Goal: Task Accomplishment & Management: Complete application form

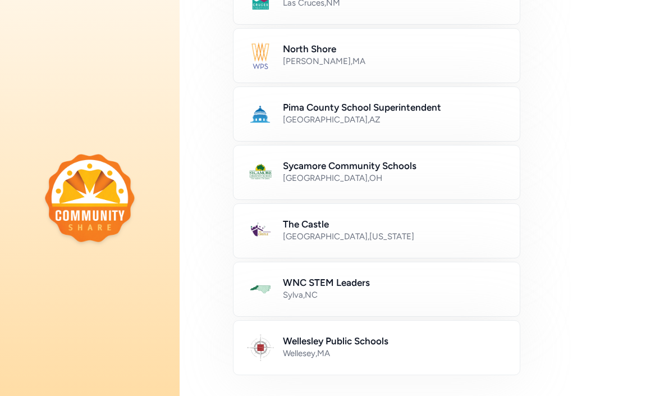
scroll to position [512, 0]
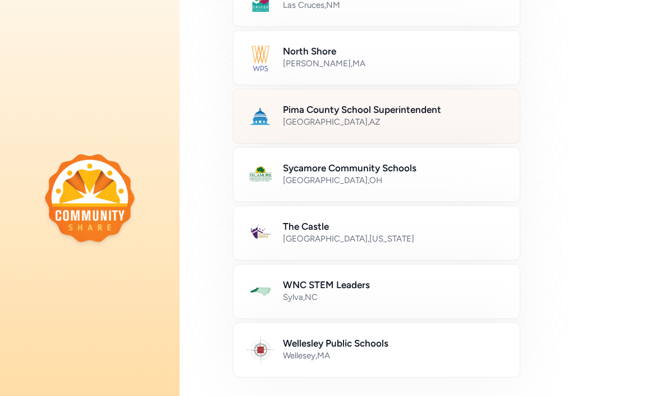
click at [406, 104] on h2 "Pima County School Superintendent" at bounding box center [394, 109] width 223 height 13
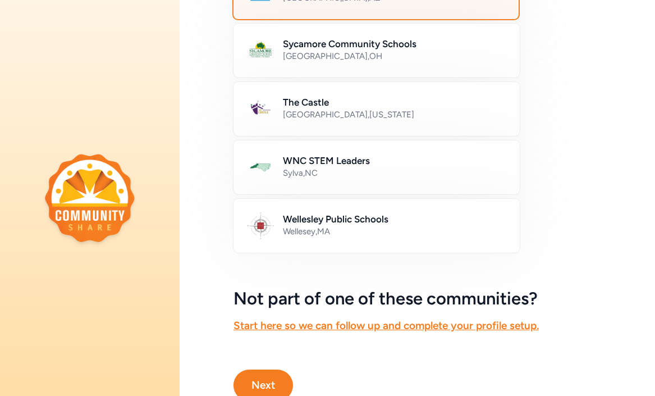
scroll to position [686, 0]
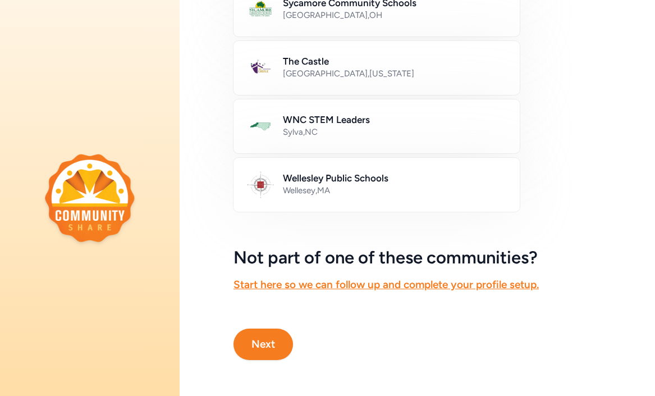
click at [267, 337] on button "Next" at bounding box center [262, 343] width 59 height 31
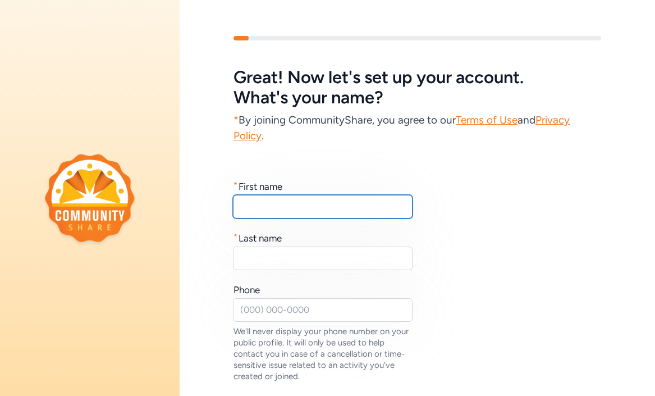
click at [285, 212] on input "text" at bounding box center [323, 207] width 180 height 24
type input "Suha"
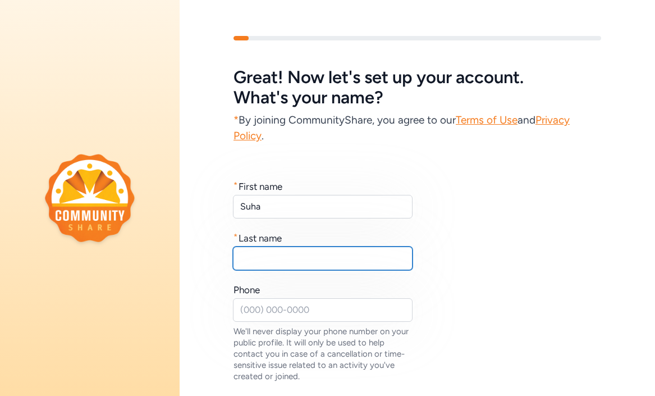
click at [296, 264] on input "text" at bounding box center [323, 258] width 180 height 24
type input "[PERSON_NAME]"
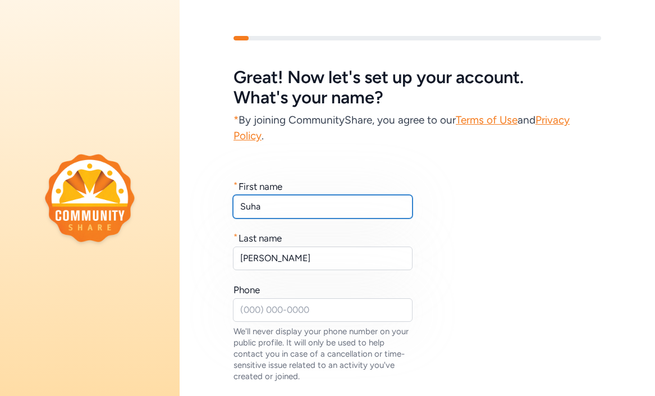
click at [283, 206] on input "Suha" at bounding box center [323, 207] width 180 height 24
type input "[PERSON_NAME]"
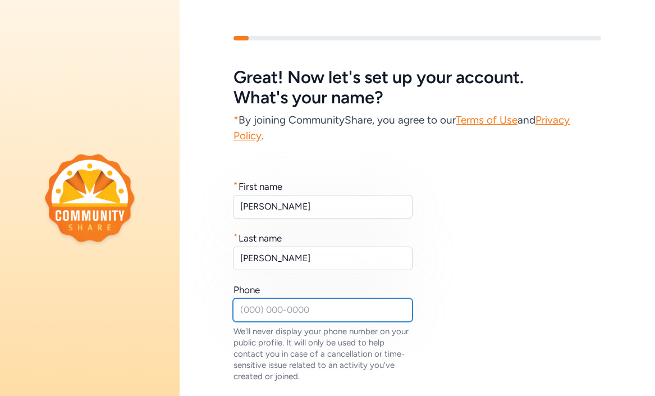
click at [285, 310] on input "text" at bounding box center [323, 310] width 180 height 24
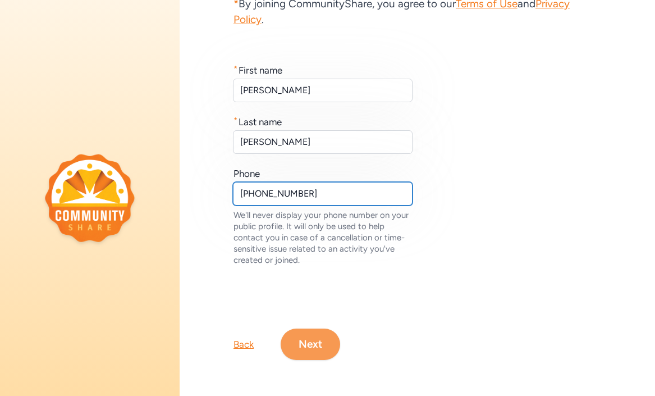
type input "[PHONE_NUMBER]"
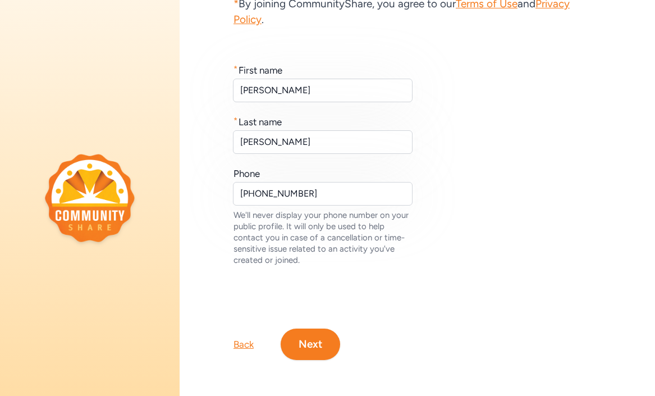
click at [327, 347] on button "Next" at bounding box center [310, 343] width 59 height 31
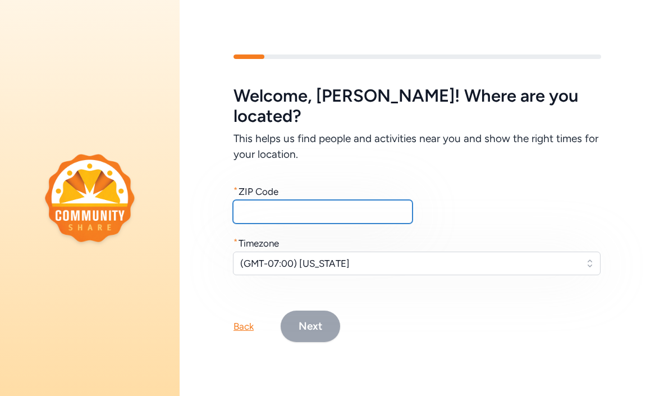
click at [327, 201] on input "text" at bounding box center [323, 212] width 180 height 24
type input "85716"
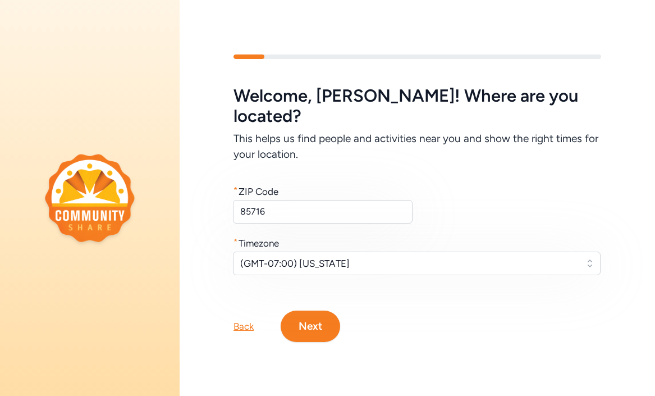
click at [315, 319] on button "Next" at bounding box center [310, 325] width 59 height 31
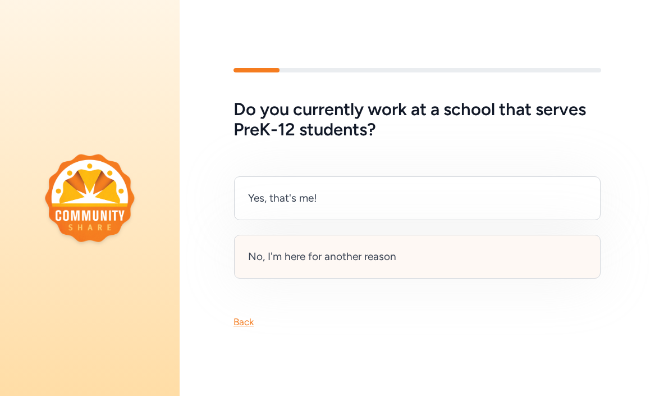
click at [322, 255] on div "No, I'm here for another reason" at bounding box center [322, 257] width 148 height 16
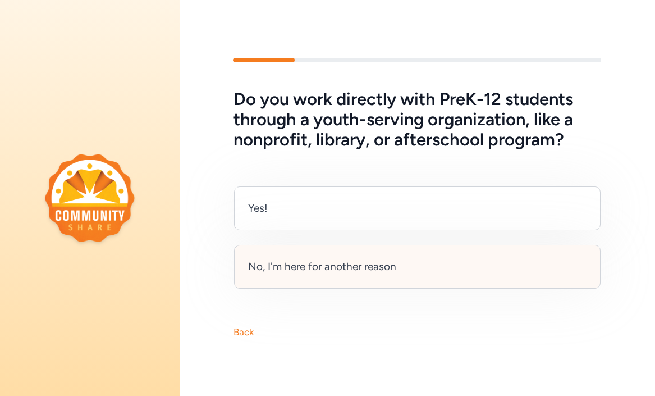
click at [504, 256] on div "No, I'm here for another reason" at bounding box center [417, 267] width 366 height 44
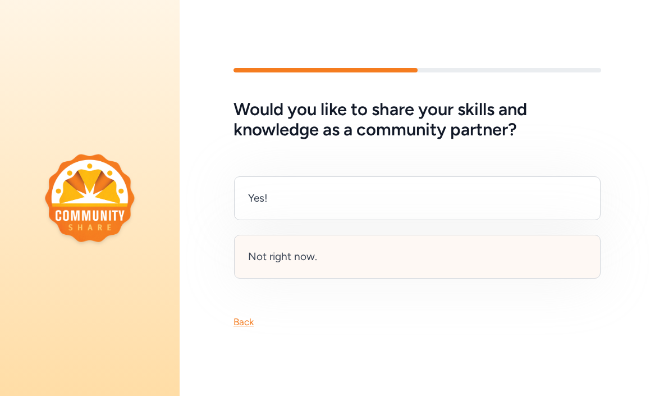
click at [480, 248] on div "Not right now." at bounding box center [417, 257] width 366 height 44
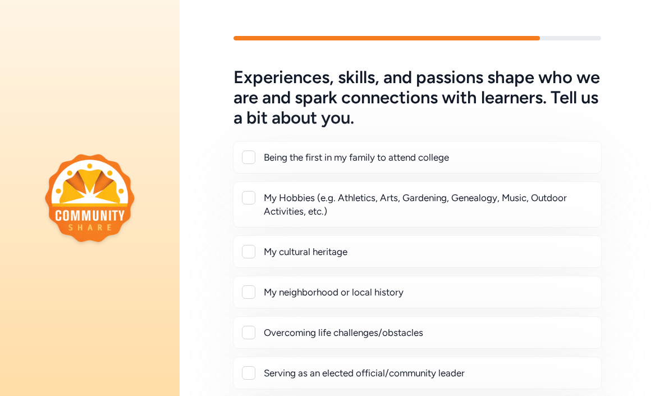
click at [446, 210] on div "My Hobbies (e.g. Athletics, Arts, Gardening, Genealogy, Music, Outdoor Activiti…" at bounding box center [428, 204] width 328 height 27
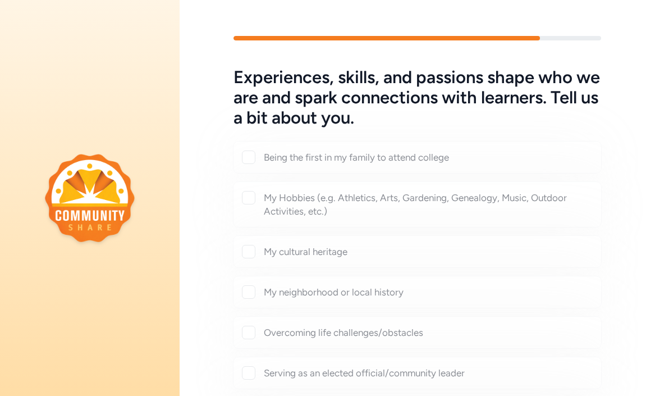
checkbox input "true"
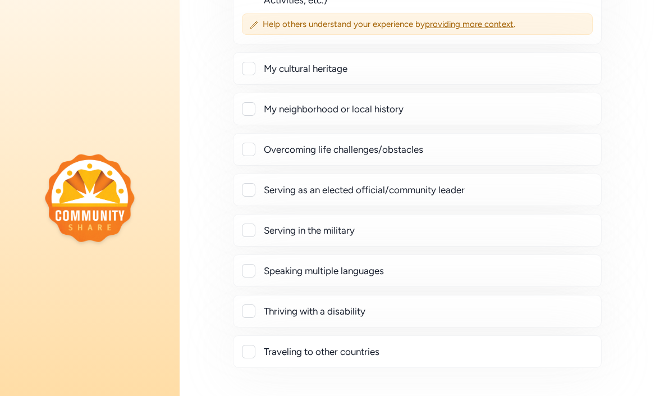
scroll to position [211, 0]
click at [415, 193] on div "Serving as an elected official/community leader" at bounding box center [428, 189] width 328 height 13
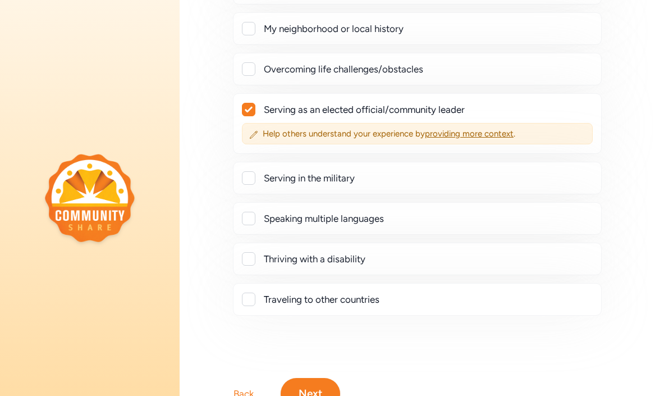
scroll to position [298, 0]
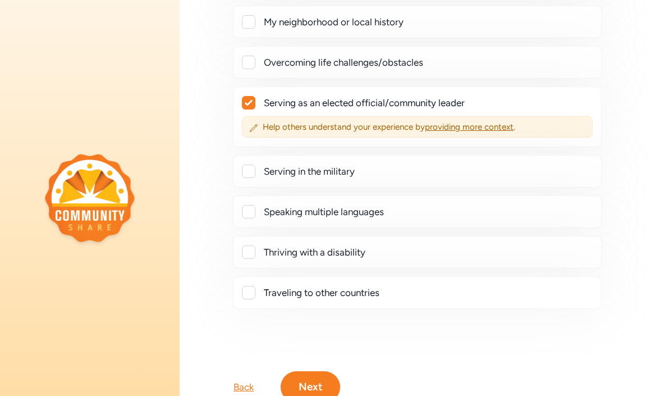
click at [460, 105] on div "Serving as an elected official/community leader" at bounding box center [428, 102] width 328 height 13
checkbox input "false"
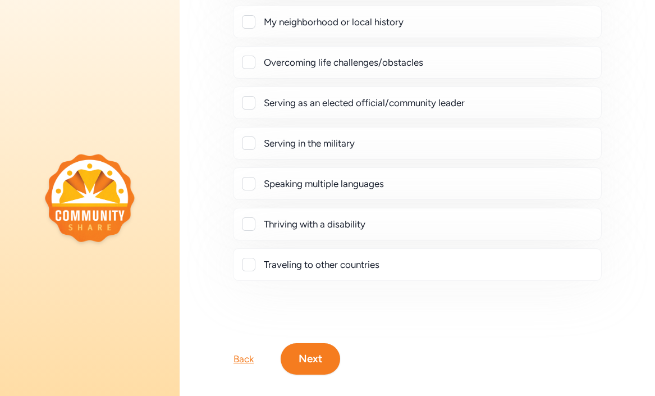
click at [318, 365] on button "Next" at bounding box center [310, 358] width 59 height 31
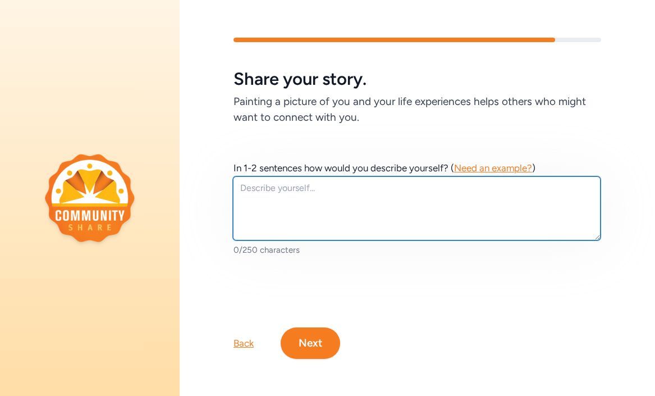
click at [446, 217] on textarea at bounding box center [417, 208] width 368 height 64
paste textarea "After 12 years of experience in education, I transitioned my career to speciali…"
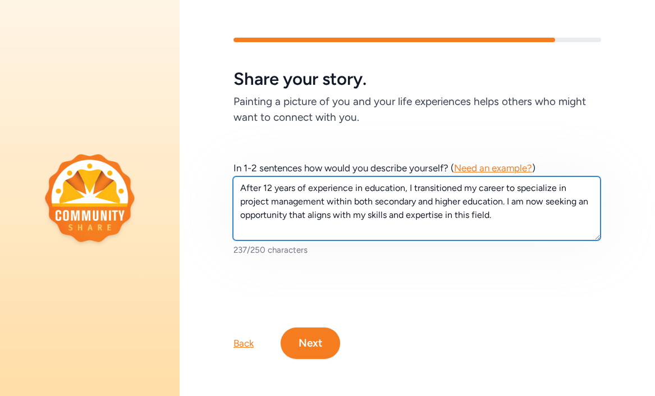
click at [272, 187] on textarea "After 12 years of experience in education, I transitioned my career to speciali…" at bounding box center [417, 208] width 368 height 64
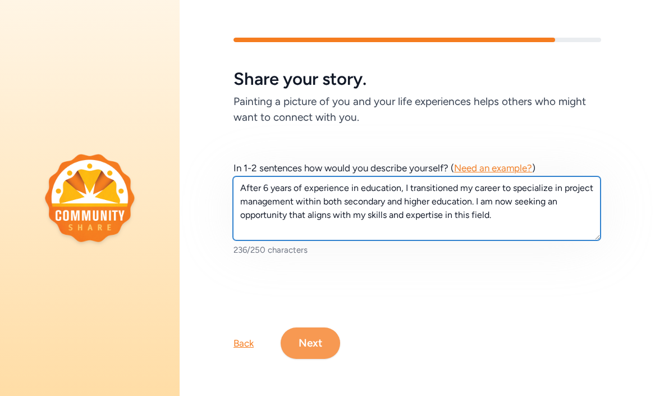
type textarea "After 6 years of experience in education, I transitioned my career to specializ…"
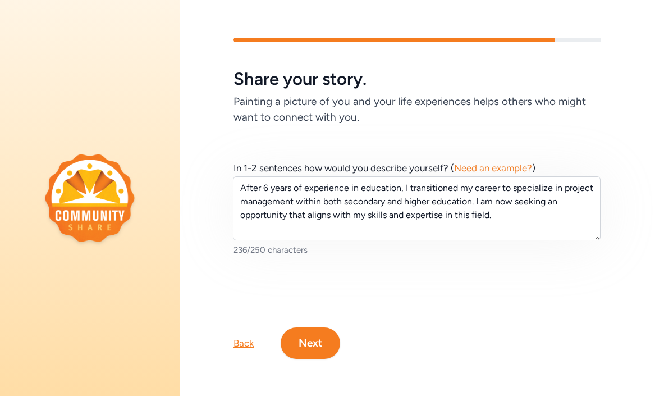
click at [323, 342] on button "Next" at bounding box center [310, 342] width 59 height 31
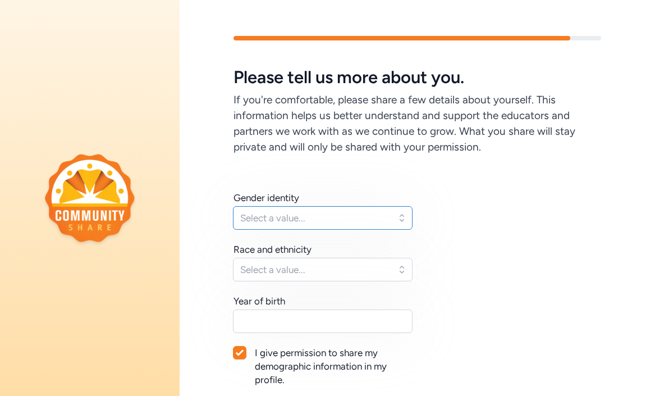
click at [401, 220] on button "Select a value..." at bounding box center [323, 218] width 180 height 24
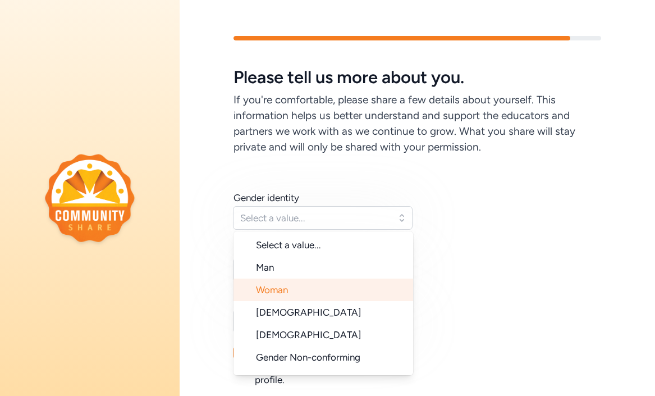
click at [354, 283] on li "Woman" at bounding box center [323, 289] width 180 height 22
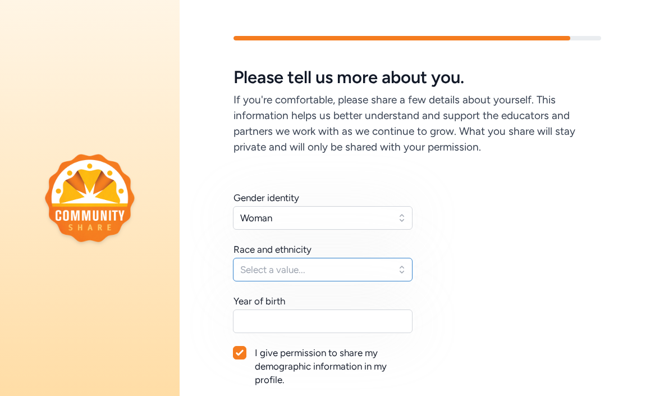
click at [403, 269] on button "Select a value..." at bounding box center [323, 270] width 180 height 24
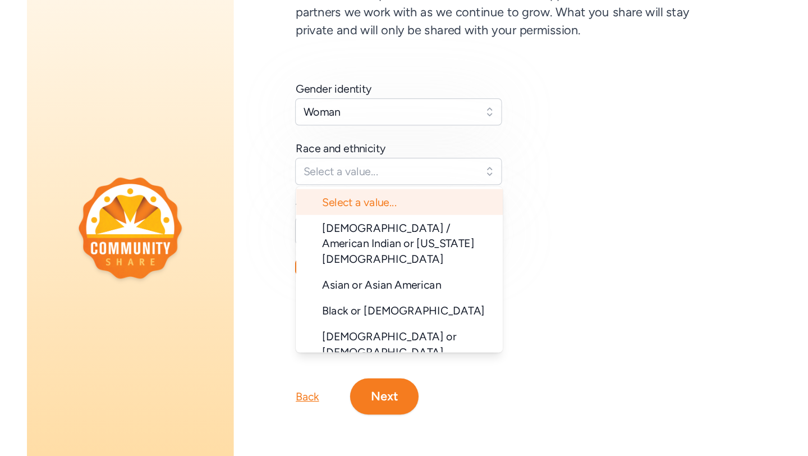
scroll to position [112, 0]
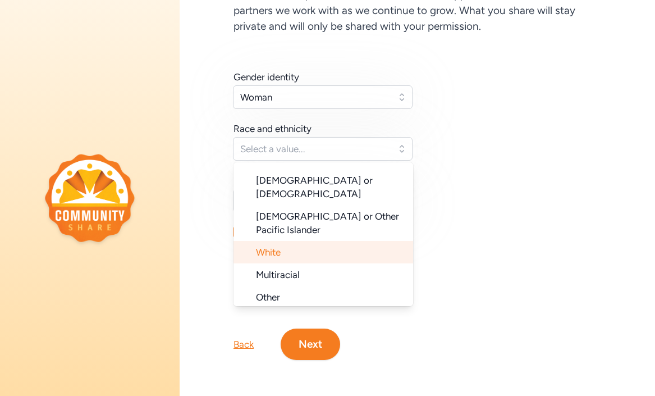
click at [340, 241] on li "White" at bounding box center [323, 252] width 180 height 22
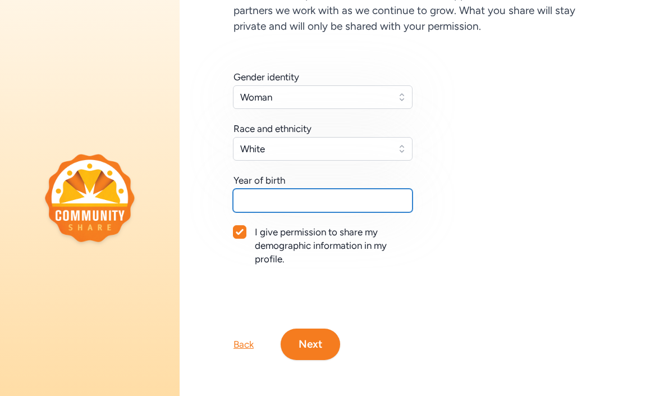
click at [316, 196] on input "text" at bounding box center [323, 201] width 180 height 24
type input "1988"
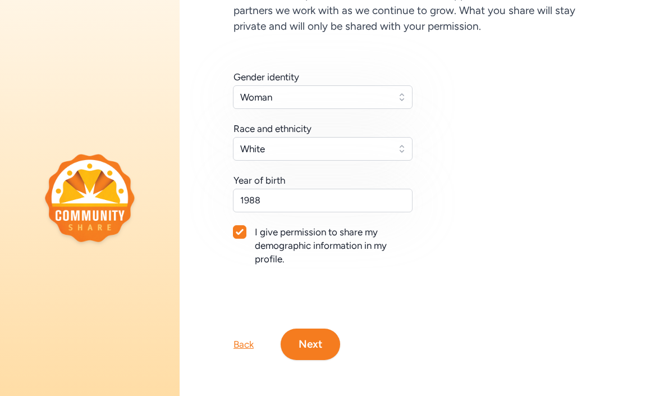
click at [311, 338] on button "Next" at bounding box center [310, 343] width 59 height 31
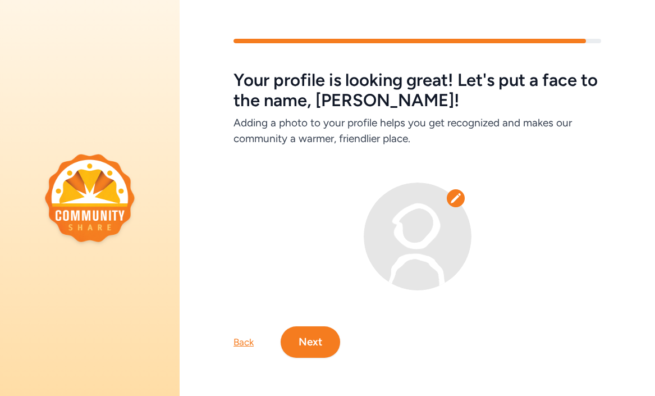
click at [316, 344] on button "Next" at bounding box center [310, 341] width 59 height 31
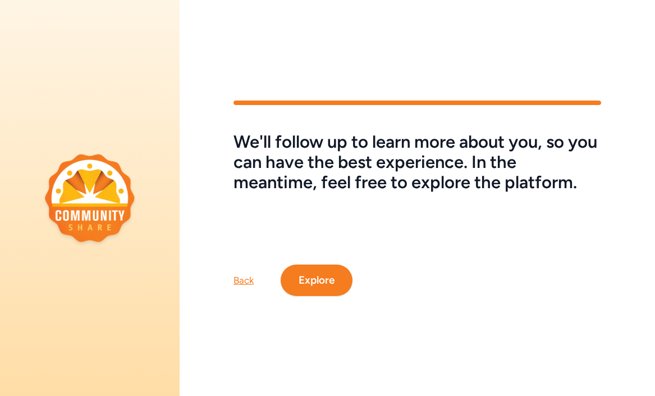
click at [335, 282] on button "Explore" at bounding box center [317, 279] width 72 height 31
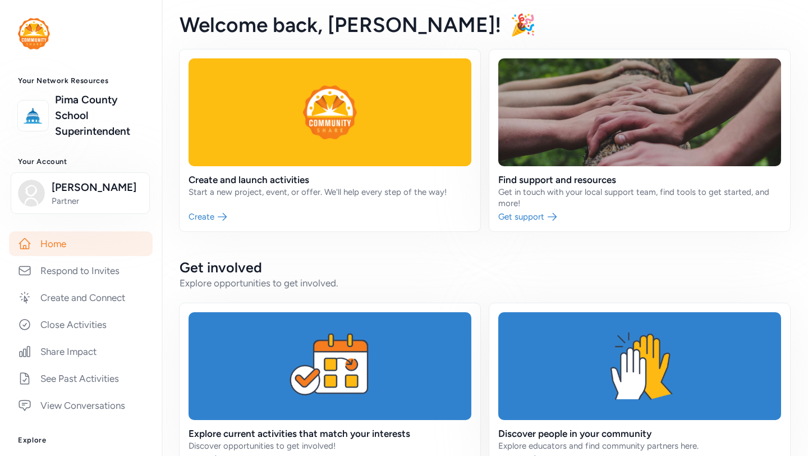
scroll to position [94, 0]
